Goal: Transaction & Acquisition: Purchase product/service

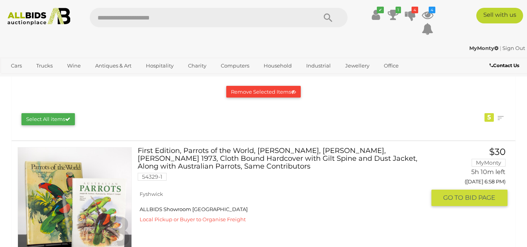
scroll to position [164, 0]
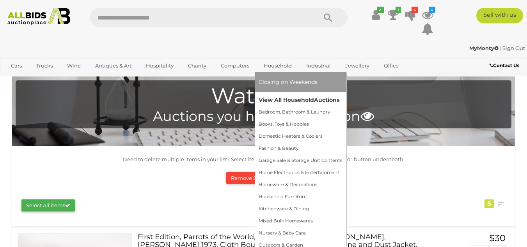
click at [281, 97] on link "View All Household Auctions" at bounding box center [301, 100] width 84 height 12
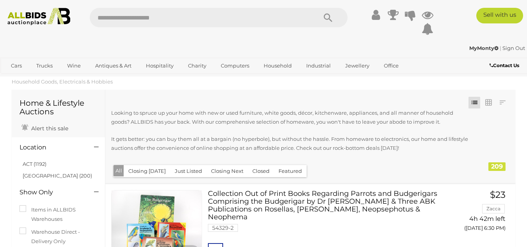
click at [182, 171] on button "Just Listed" at bounding box center [188, 171] width 37 height 12
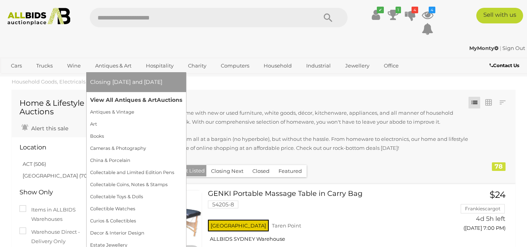
click at [113, 97] on link "View All Antiques & Art Auctions" at bounding box center [136, 100] width 92 height 12
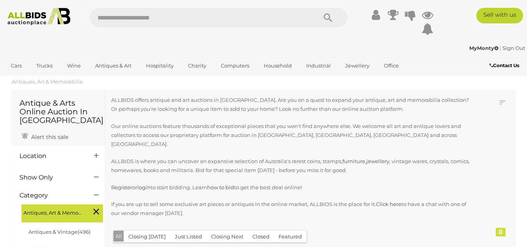
scroll to position [80, 0]
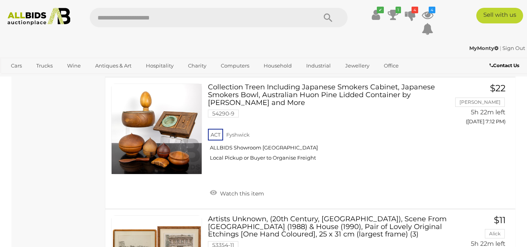
scroll to position [12282, 0]
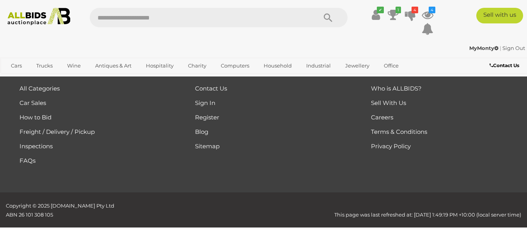
scroll to position [174, 0]
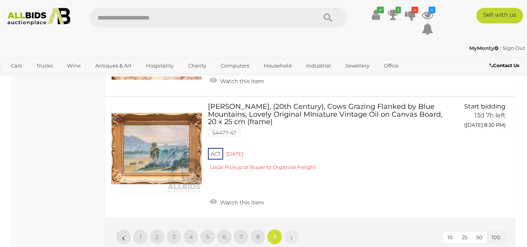
scroll to position [3722, 0]
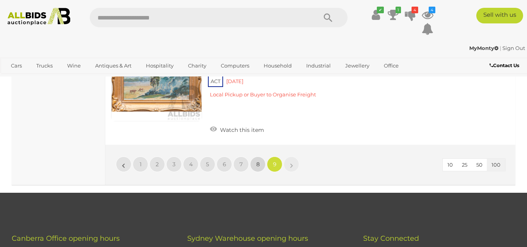
click at [258, 161] on span "8" at bounding box center [258, 164] width 4 height 7
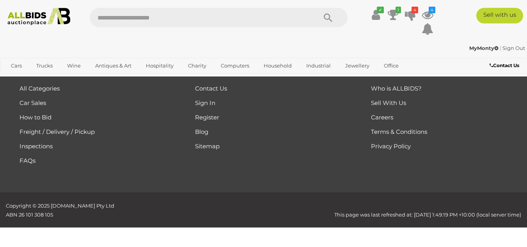
scroll to position [174, 0]
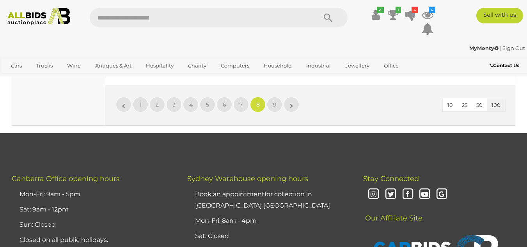
scroll to position [11286, 0]
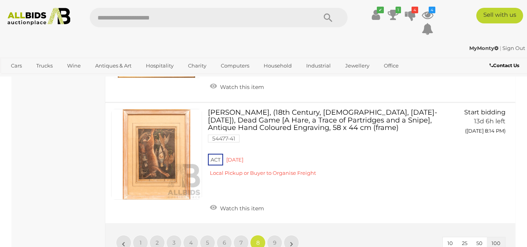
scroll to position [11286, 0]
click at [426, 14] on icon at bounding box center [427, 15] width 12 height 14
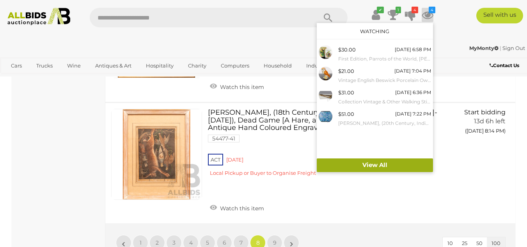
click at [375, 165] on link "View All" at bounding box center [375, 165] width 116 height 14
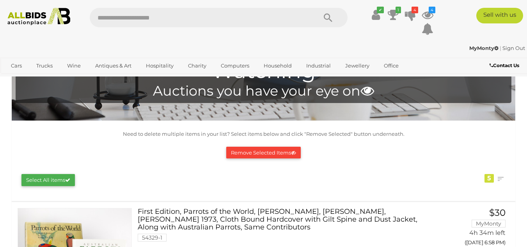
scroll to position [18, 0]
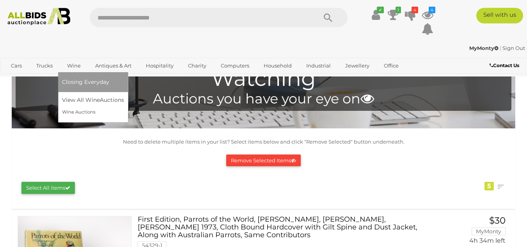
click at [74, 64] on link "Wine" at bounding box center [74, 65] width 24 height 13
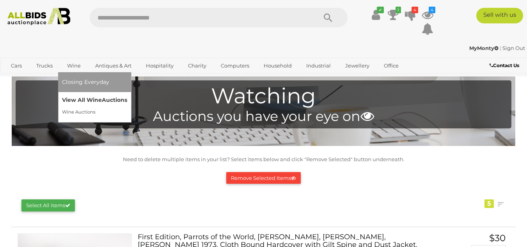
click at [82, 99] on link "View All Wine Auctions" at bounding box center [94, 100] width 65 height 12
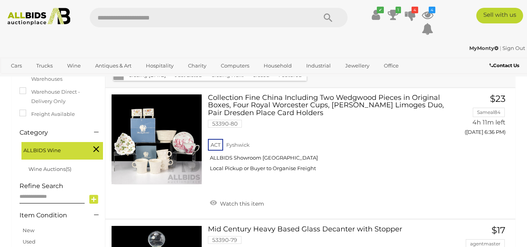
scroll to position [117, 0]
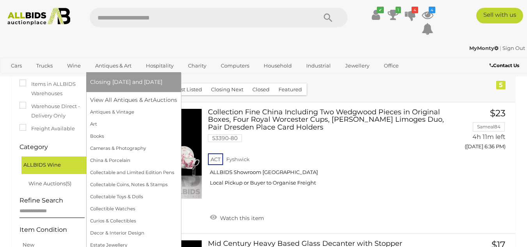
click at [115, 66] on link "Antiques & Art" at bounding box center [113, 65] width 46 height 13
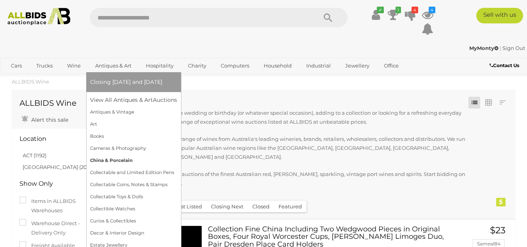
click at [120, 161] on link "China & Porcelain" at bounding box center [133, 160] width 87 height 12
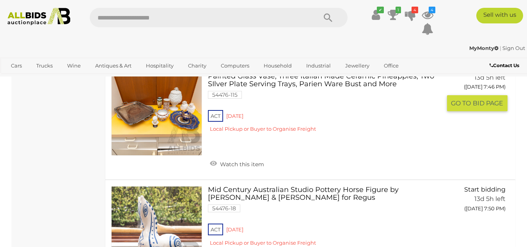
scroll to position [4445, 0]
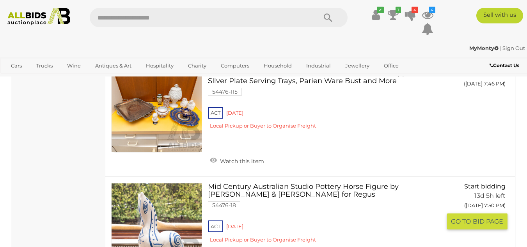
click at [263, 183] on link "Mid Century Australian Studio Pottery Horse Figure by Gus McLaren & Reg Preston…" at bounding box center [327, 216] width 227 height 66
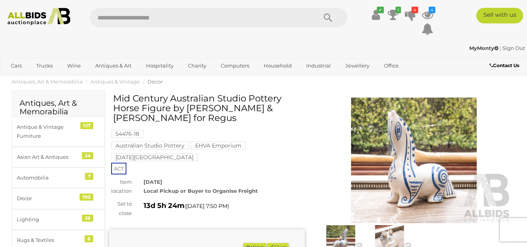
drag, startPoint x: 186, startPoint y: 107, endPoint x: 244, endPoint y: 108, distance: 57.3
click at [244, 108] on h1 "Mid Century Australian Studio Pottery Horse Figure by [PERSON_NAME] & [PERSON_N…" at bounding box center [207, 109] width 189 height 30
copy h1 "Gus McLaren"
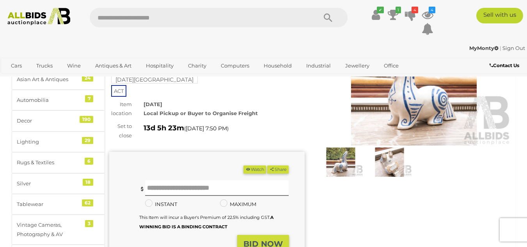
scroll to position [78, 0]
click at [406, 102] on img at bounding box center [413, 82] width 195 height 126
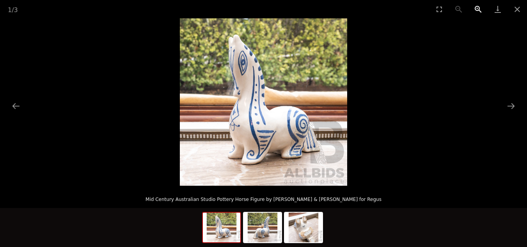
click at [476, 8] on button "Zoom in" at bounding box center [477, 9] width 19 height 18
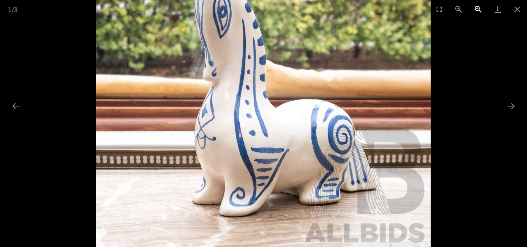
click at [476, 8] on button "Zoom in" at bounding box center [477, 9] width 19 height 18
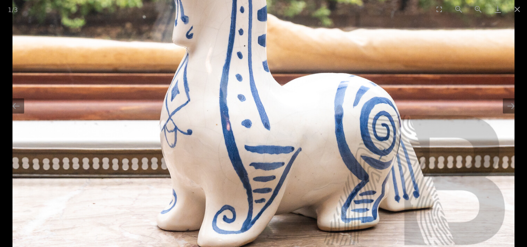
drag, startPoint x: 266, startPoint y: 106, endPoint x: 239, endPoint y: 87, distance: 33.2
click at [239, 87] on img at bounding box center [263, 61] width 502 height 502
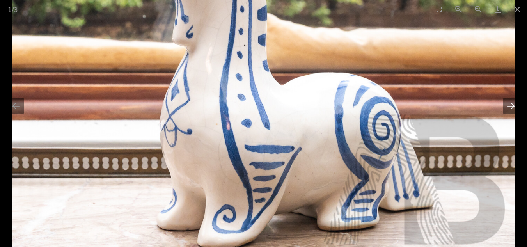
click at [508, 104] on button "Next slide" at bounding box center [511, 105] width 16 height 15
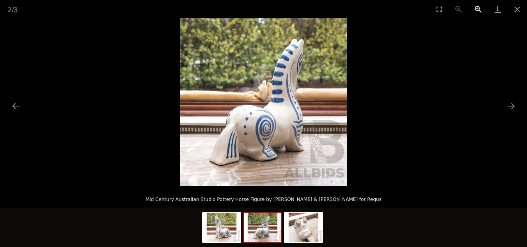
click at [477, 9] on button "Zoom in" at bounding box center [477, 9] width 19 height 18
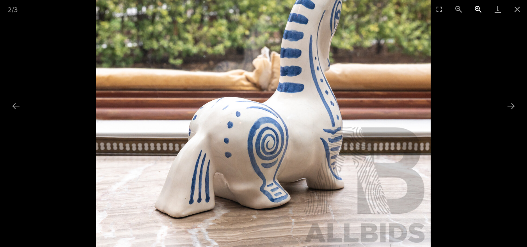
click at [477, 9] on button "Zoom in" at bounding box center [477, 9] width 19 height 18
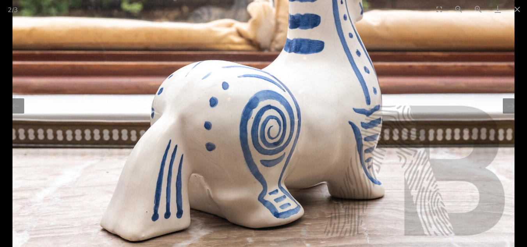
drag, startPoint x: 379, startPoint y: 76, endPoint x: 349, endPoint y: 38, distance: 48.8
click at [349, 38] on img at bounding box center [263, 52] width 502 height 502
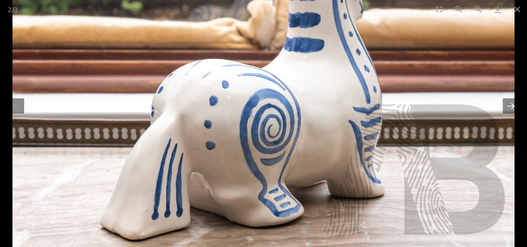
click at [506, 102] on button "Next slide" at bounding box center [511, 105] width 16 height 15
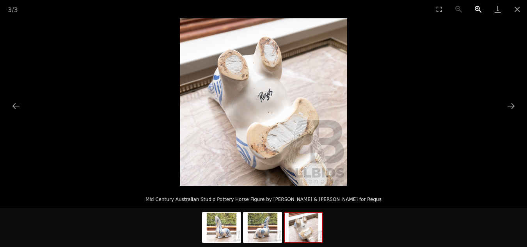
click at [476, 7] on button "Zoom in" at bounding box center [477, 9] width 19 height 18
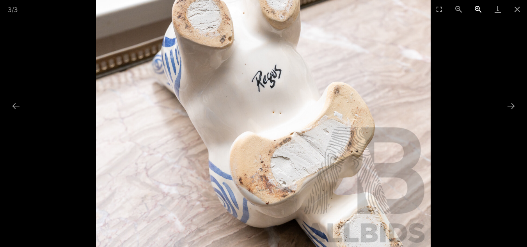
click at [476, 7] on button "Zoom in" at bounding box center [477, 9] width 19 height 18
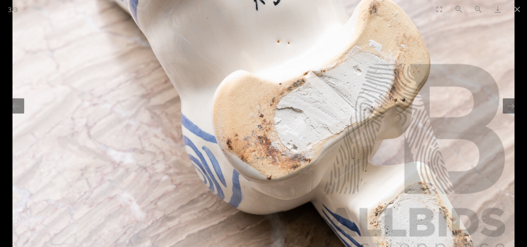
drag, startPoint x: 317, startPoint y: 67, endPoint x: 309, endPoint y: -6, distance: 73.8
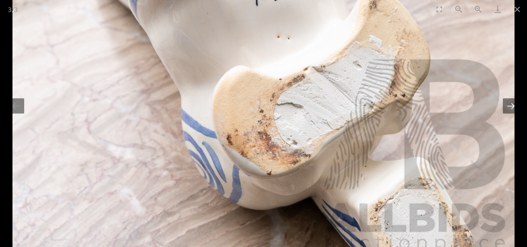
click at [505, 106] on button "Next slide" at bounding box center [511, 105] width 16 height 15
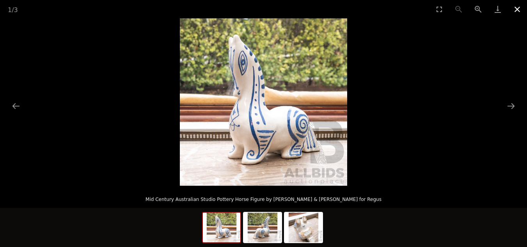
click at [517, 10] on button "Close gallery" at bounding box center [516, 9] width 19 height 18
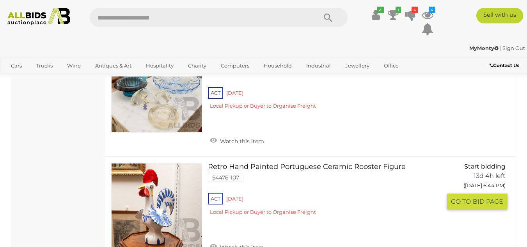
scroll to position [2833, 0]
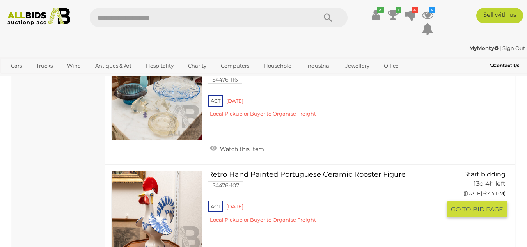
click at [273, 171] on link "Retro Hand Painted Portuguese Ceramic Rooster Figure 54476-107 ACT Red Hill" at bounding box center [327, 200] width 227 height 58
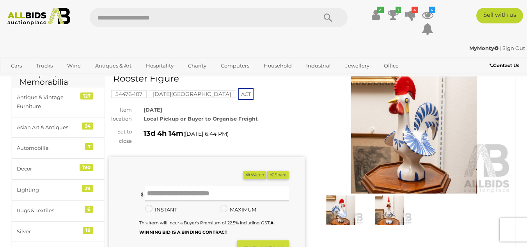
scroll to position [78, 0]
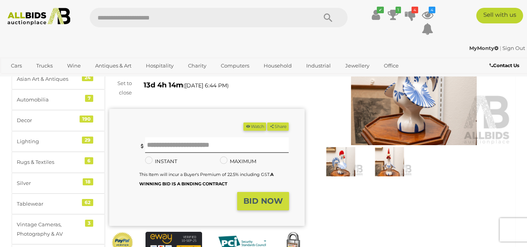
click at [427, 97] on img at bounding box center [413, 82] width 195 height 126
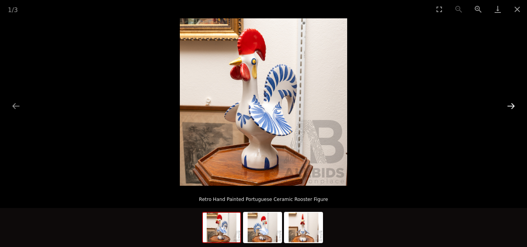
click at [513, 107] on button "Next slide" at bounding box center [511, 105] width 16 height 15
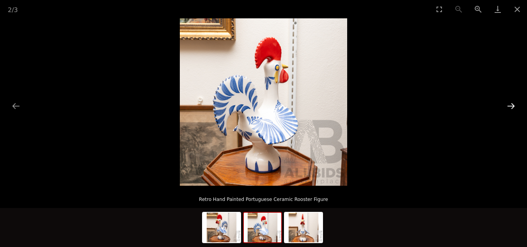
click at [513, 107] on button "Next slide" at bounding box center [511, 105] width 16 height 15
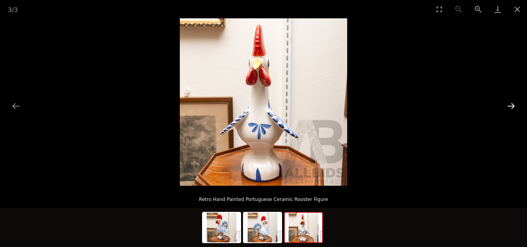
click at [513, 107] on button "Next slide" at bounding box center [511, 105] width 16 height 15
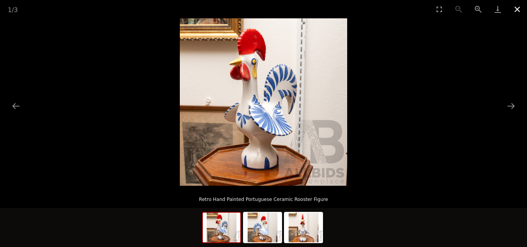
click at [519, 11] on button "Close gallery" at bounding box center [516, 9] width 19 height 18
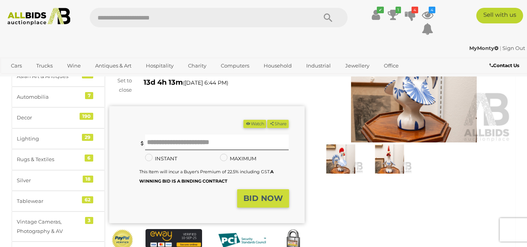
scroll to position [39, 0]
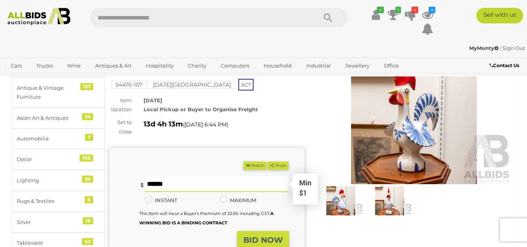
click at [177, 182] on input "text" at bounding box center [217, 184] width 144 height 16
type input "**"
click at [251, 237] on strong "BID NOW" at bounding box center [262, 239] width 39 height 9
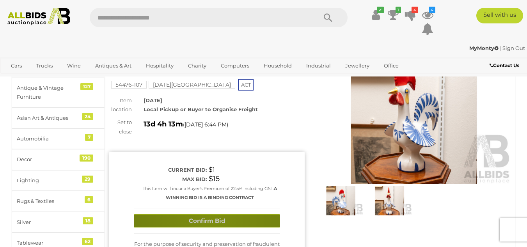
click at [212, 221] on button "Confirm Bid" at bounding box center [207, 221] width 146 height 14
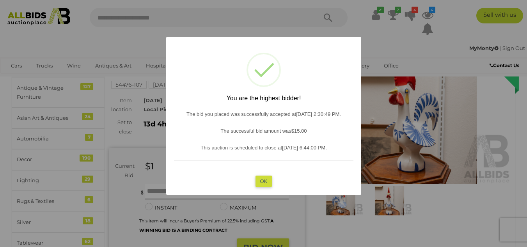
click at [265, 179] on button "OK" at bounding box center [263, 180] width 17 height 11
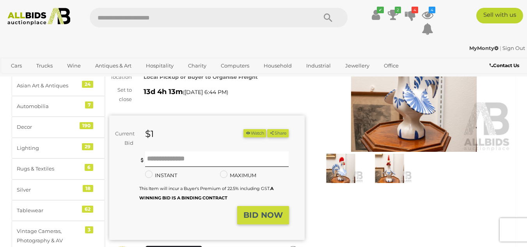
scroll to position [0, 0]
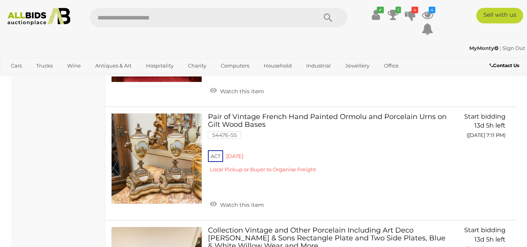
scroll to position [2934, 0]
